Goal: Task Accomplishment & Management: Manage account settings

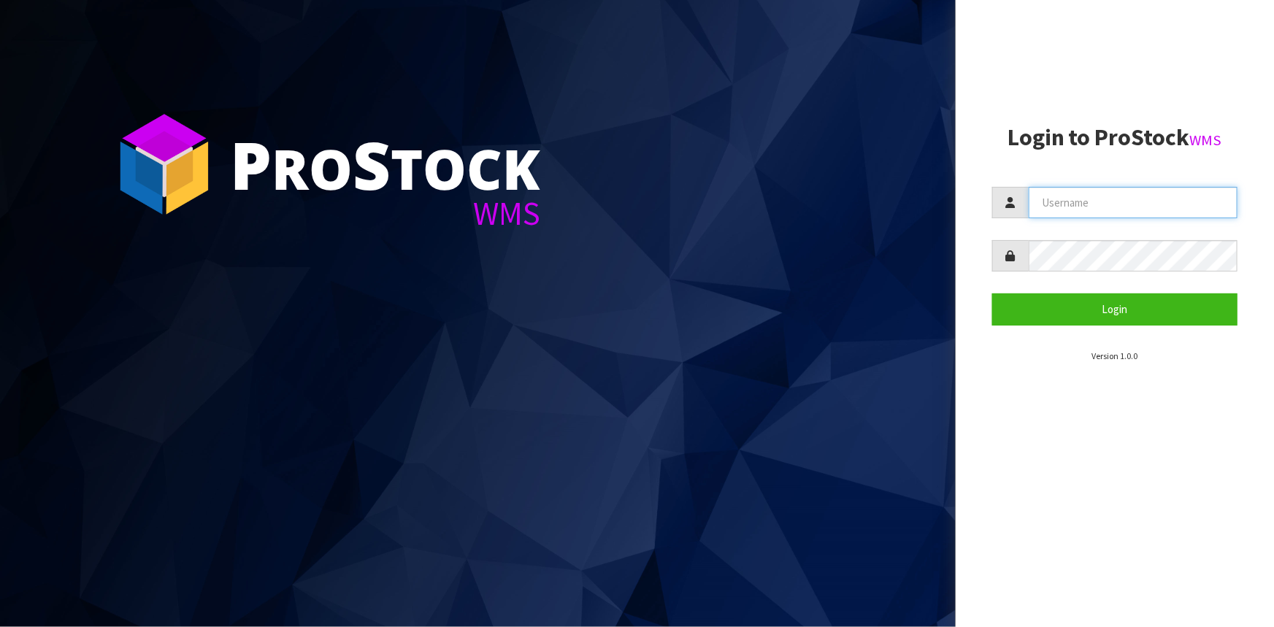
click at [1066, 203] on input "text" at bounding box center [1132, 202] width 209 height 31
type input "[PERSON_NAME]"
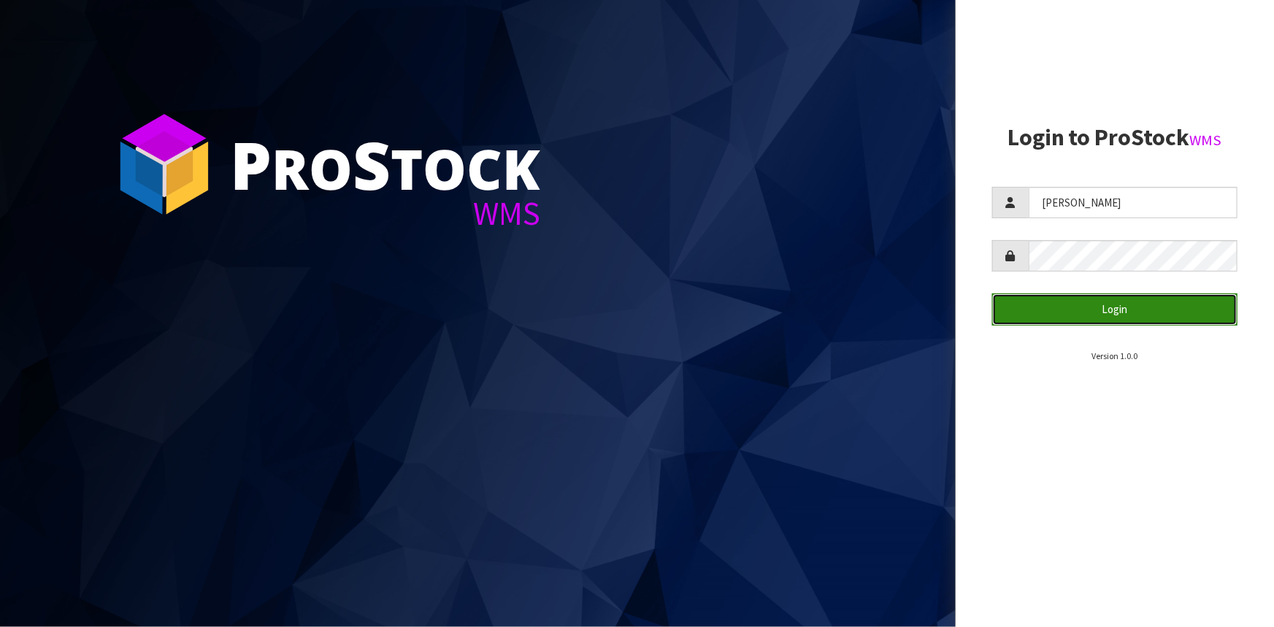
click at [1141, 309] on button "Login" at bounding box center [1114, 308] width 245 height 31
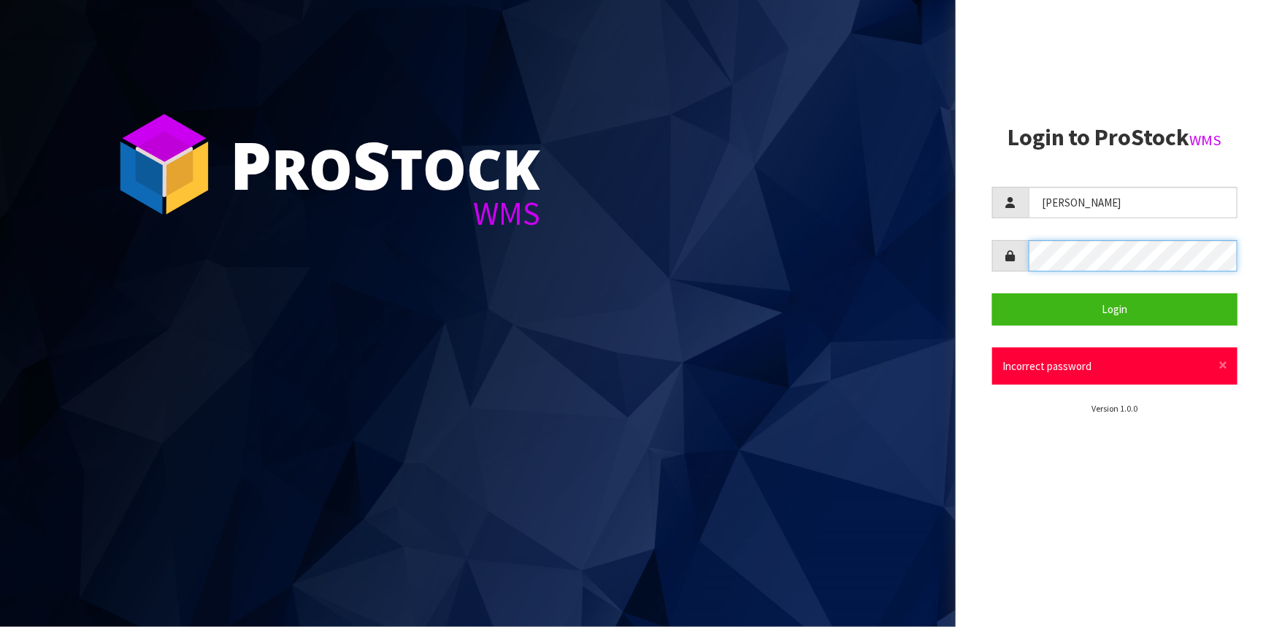
click at [1015, 258] on div at bounding box center [1114, 255] width 245 height 31
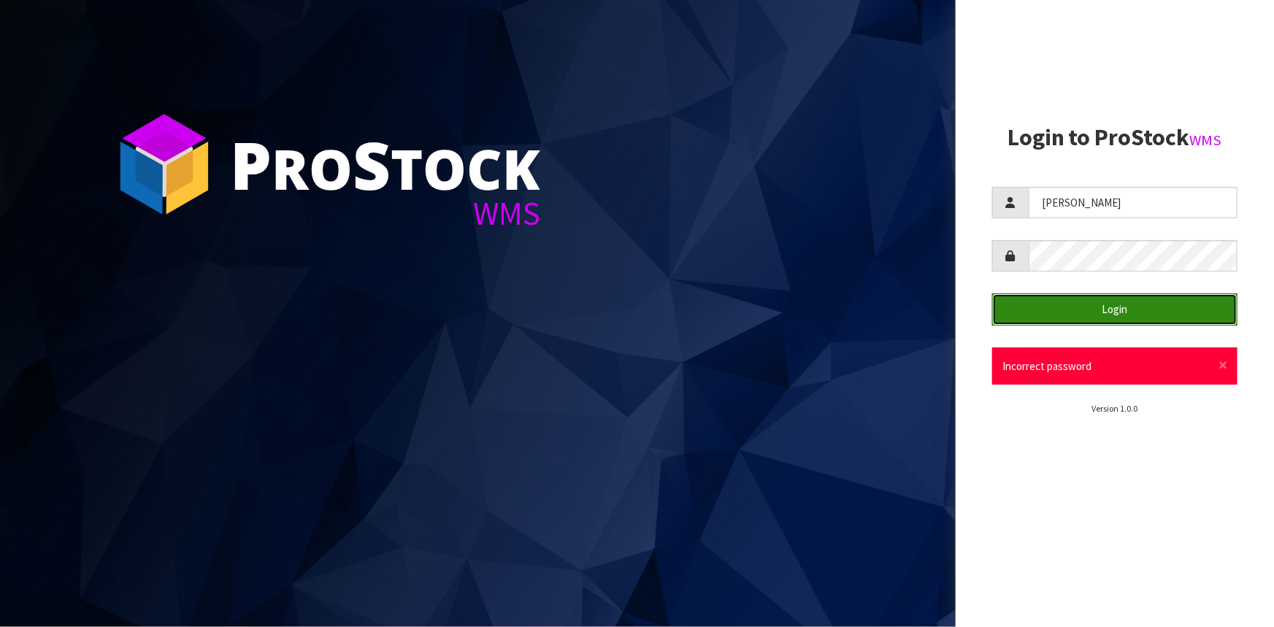
click at [1078, 301] on button "Login" at bounding box center [1114, 308] width 245 height 31
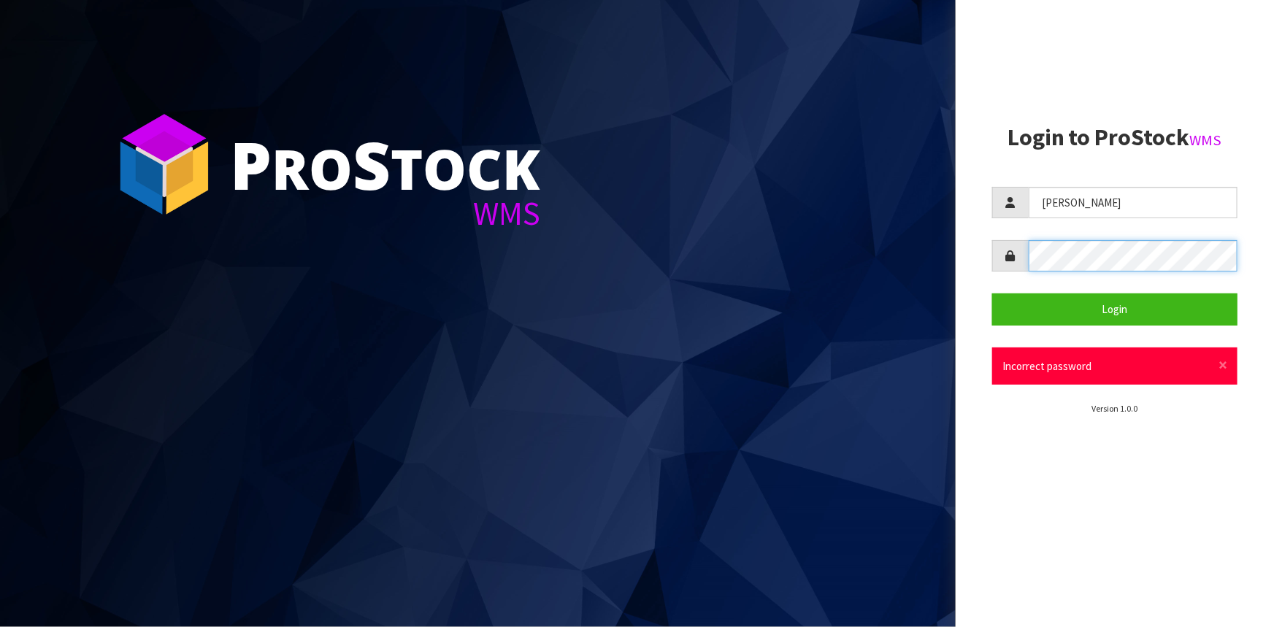
click at [1010, 256] on div at bounding box center [1114, 255] width 245 height 31
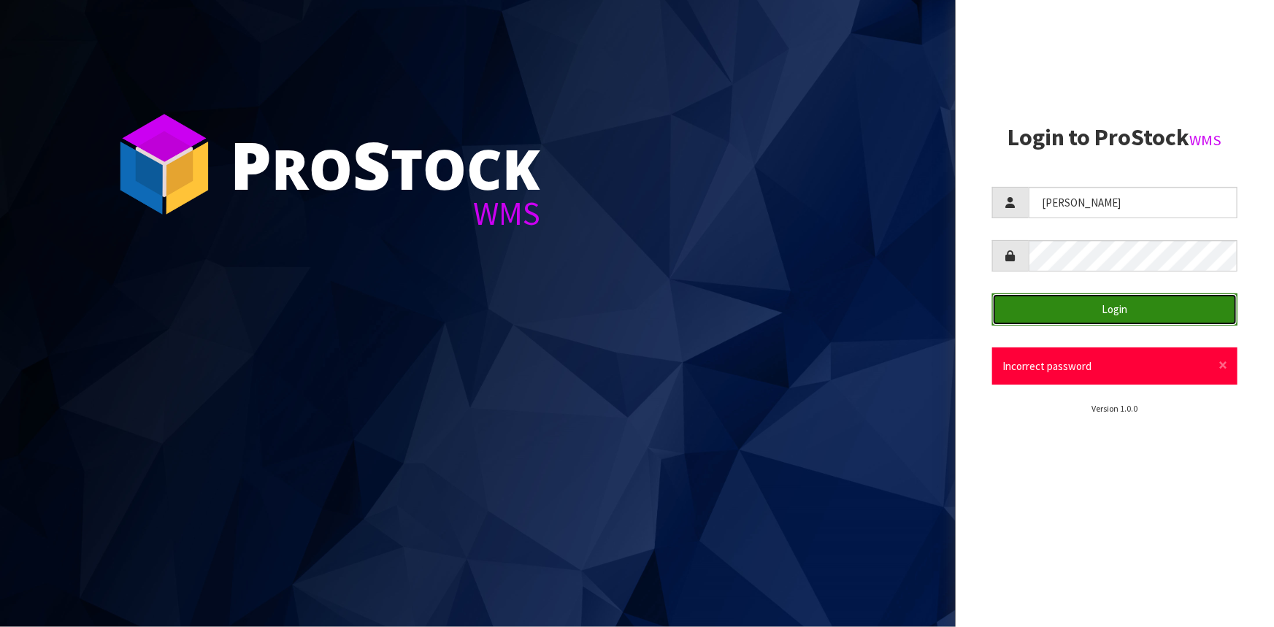
click at [1108, 316] on button "Login" at bounding box center [1114, 308] width 245 height 31
click at [992, 293] on button "Login" at bounding box center [1114, 308] width 245 height 31
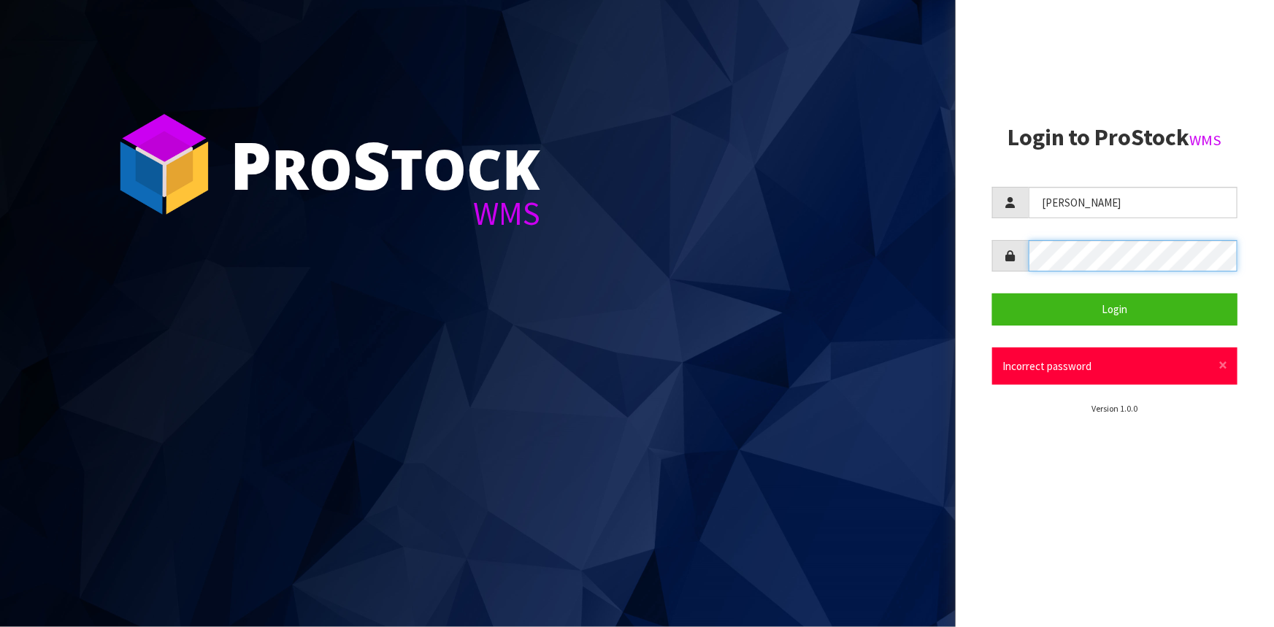
click at [992, 293] on button "Login" at bounding box center [1114, 308] width 245 height 31
